Goal: Task Accomplishment & Management: Manage account settings

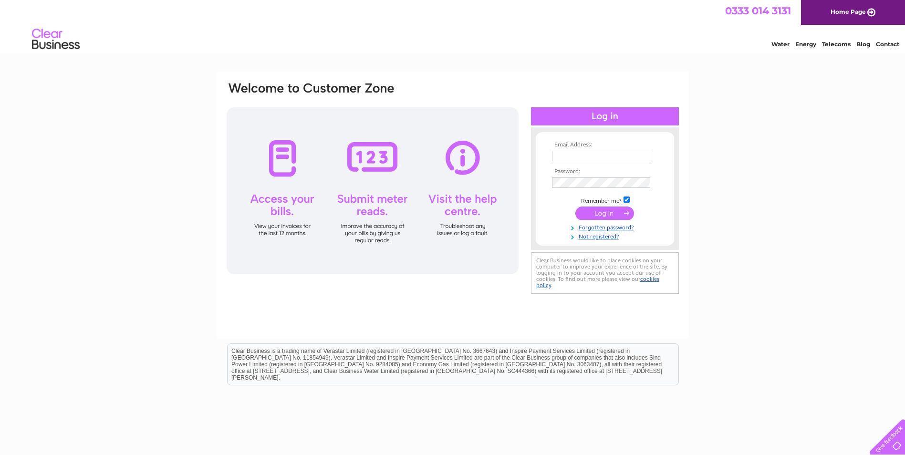
click at [561, 155] on input "text" at bounding box center [601, 156] width 98 height 10
type input "[EMAIL_ADDRESS][DOMAIN_NAME]"
click at [575, 208] on input "submit" at bounding box center [604, 214] width 59 height 13
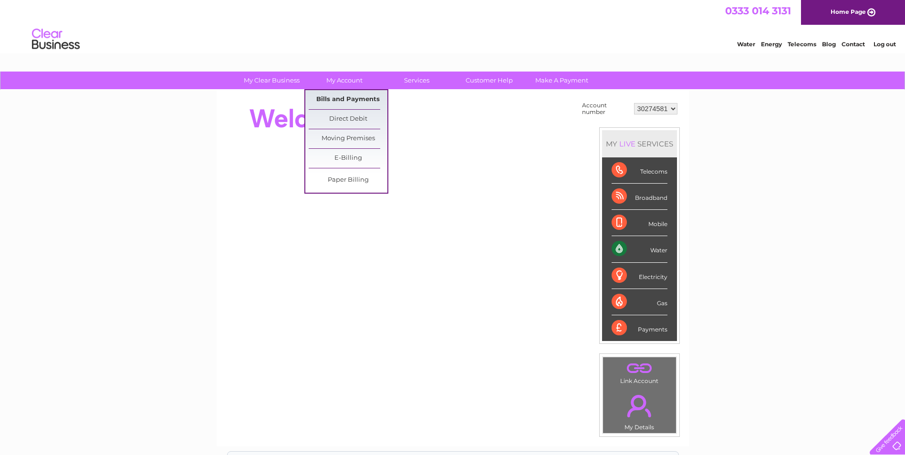
click at [353, 101] on link "Bills and Payments" at bounding box center [348, 99] width 79 height 19
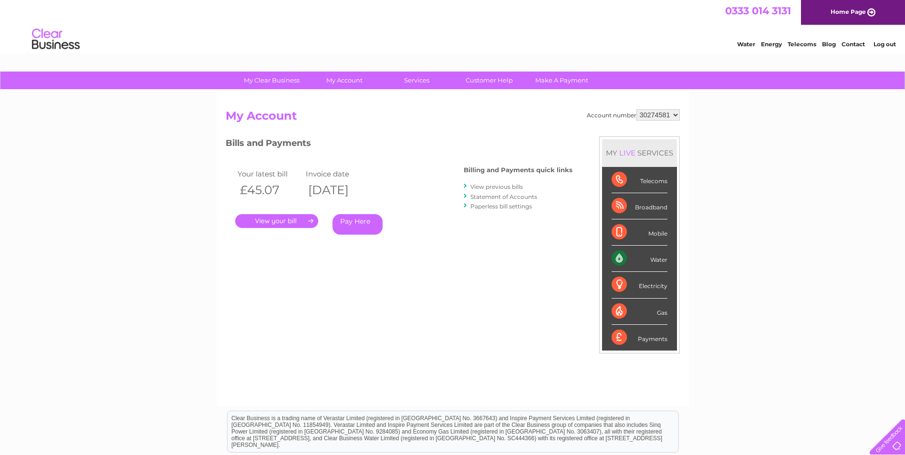
click at [282, 223] on link "." at bounding box center [276, 221] width 83 height 14
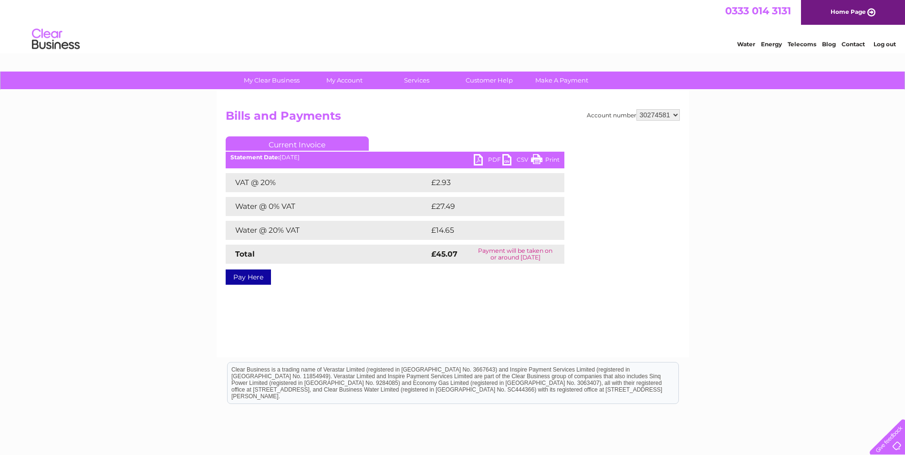
click at [485, 160] on link "PDF" at bounding box center [488, 161] width 29 height 14
